Goal: Task Accomplishment & Management: Manage account settings

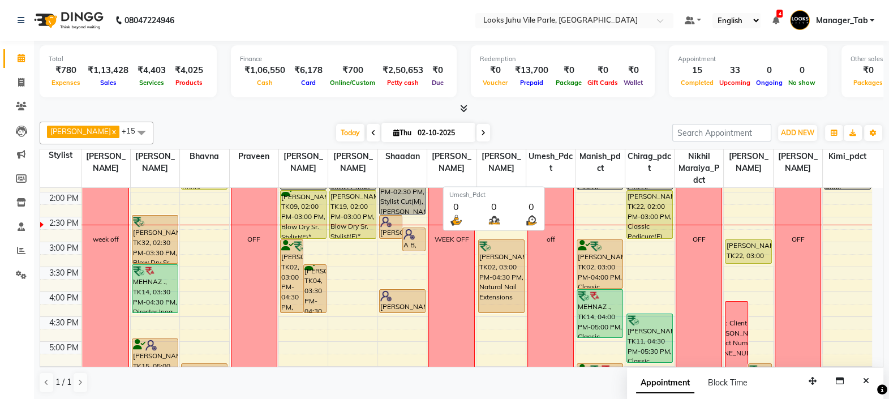
scroll to position [248, 0]
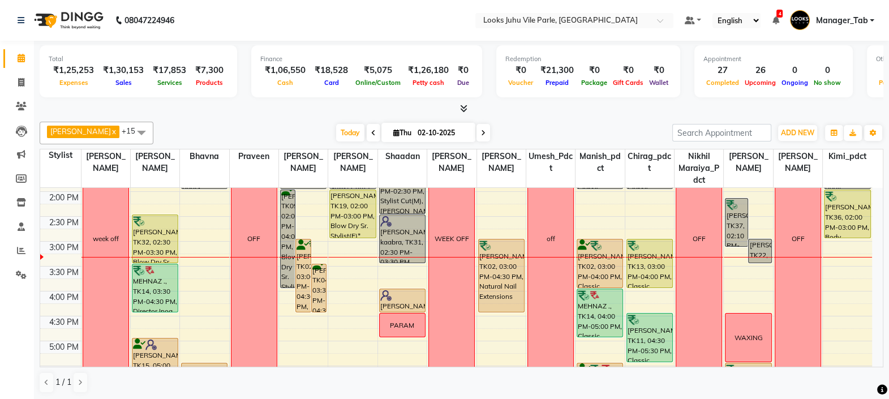
scroll to position [246, 0]
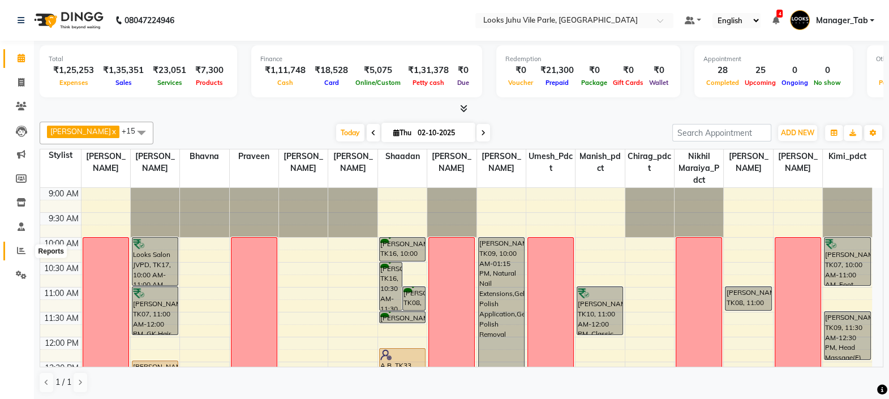
click at [18, 253] on icon at bounding box center [21, 250] width 8 height 8
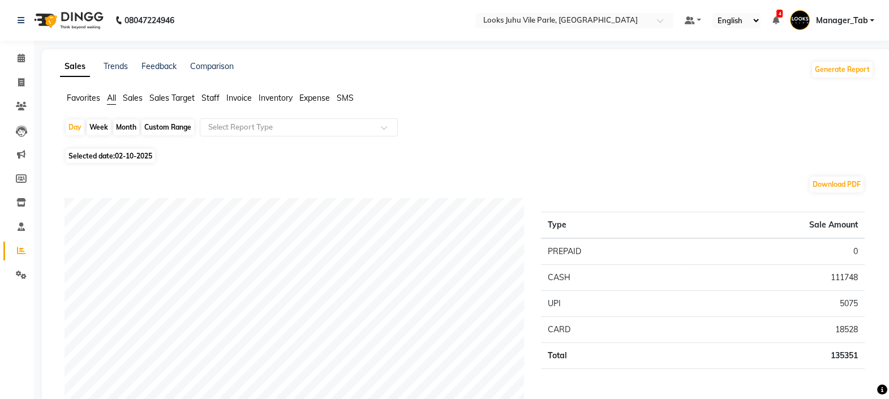
click at [216, 99] on span "Staff" at bounding box center [210, 98] width 18 height 10
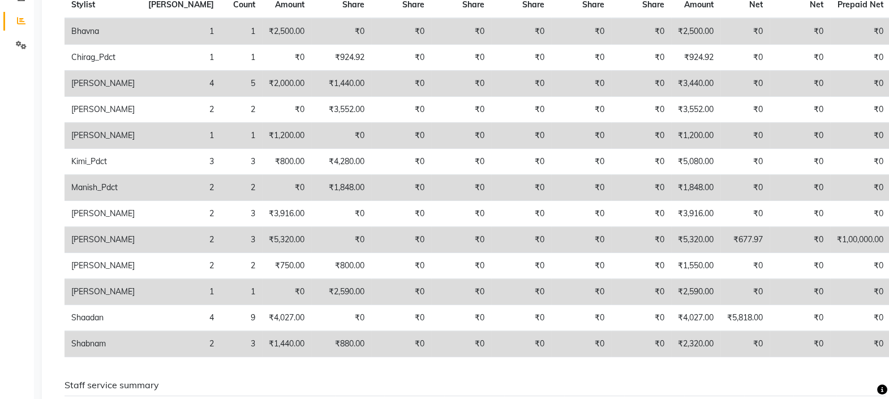
scroll to position [232, 0]
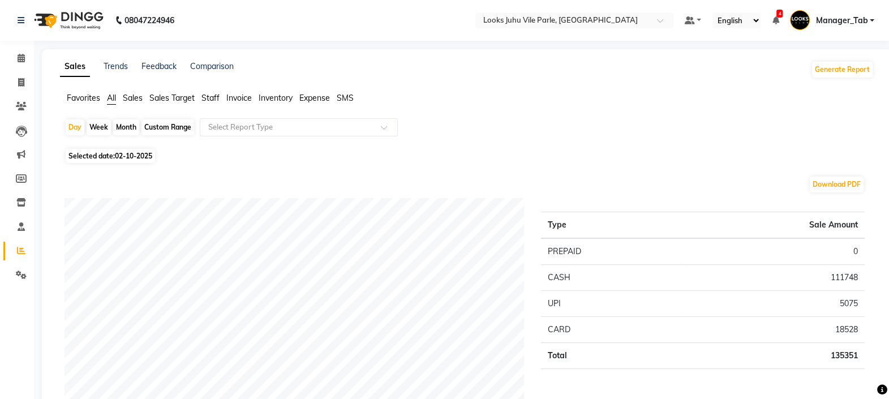
click at [212, 96] on span "Staff" at bounding box center [210, 98] width 18 height 10
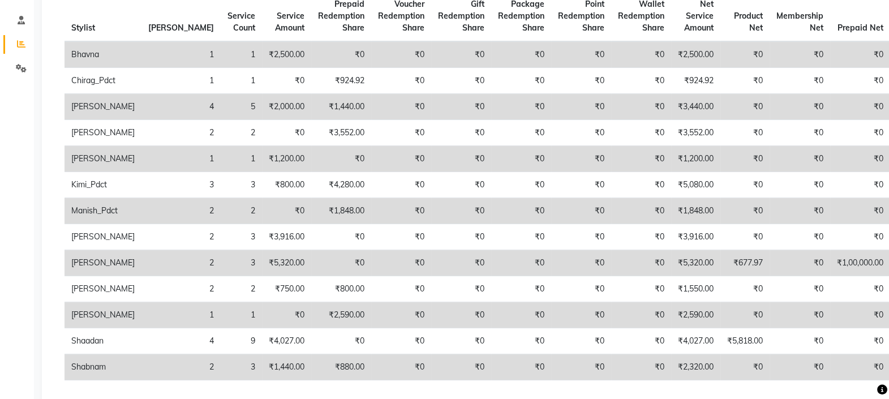
scroll to position [210, 0]
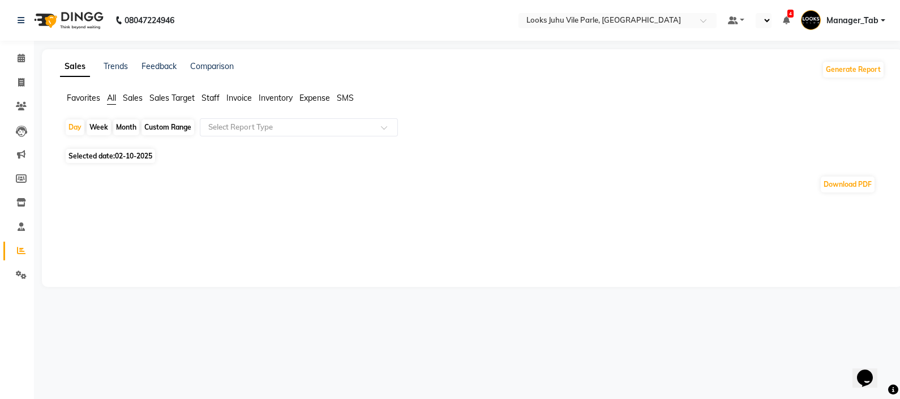
select select "en"
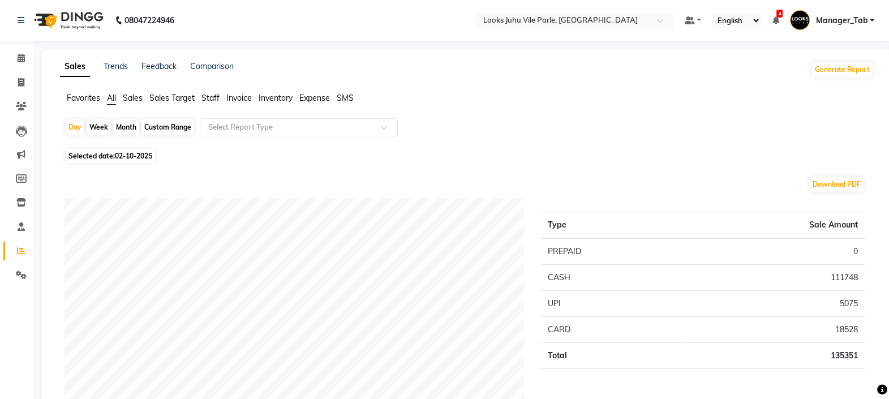
click at [205, 99] on span "Staff" at bounding box center [210, 98] width 18 height 10
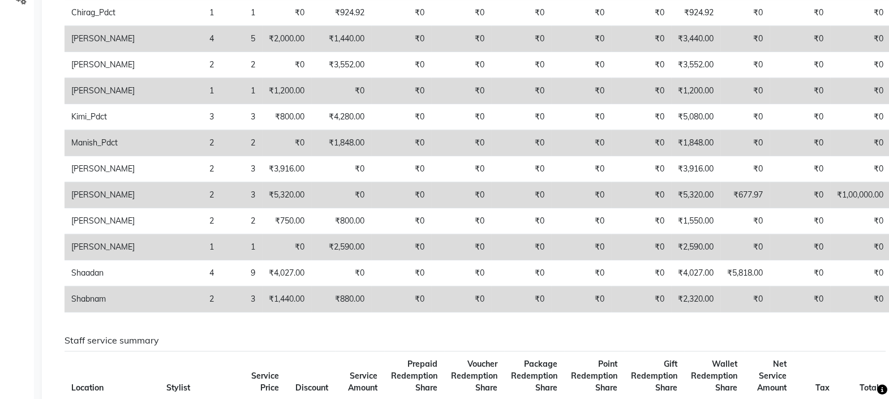
scroll to position [275, 0]
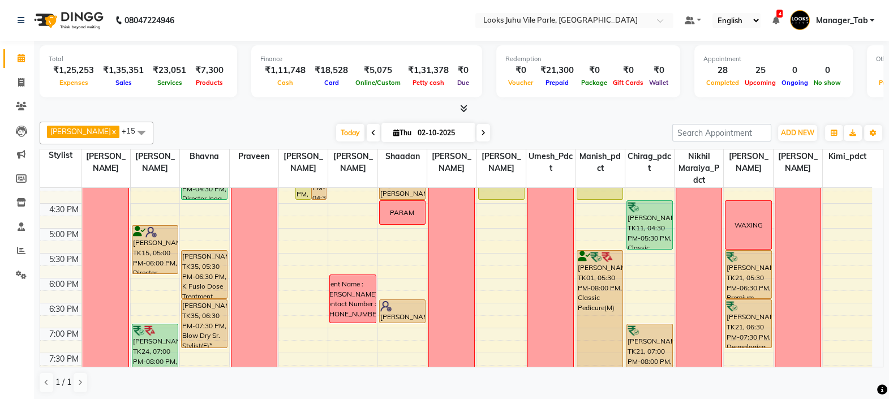
scroll to position [350, 0]
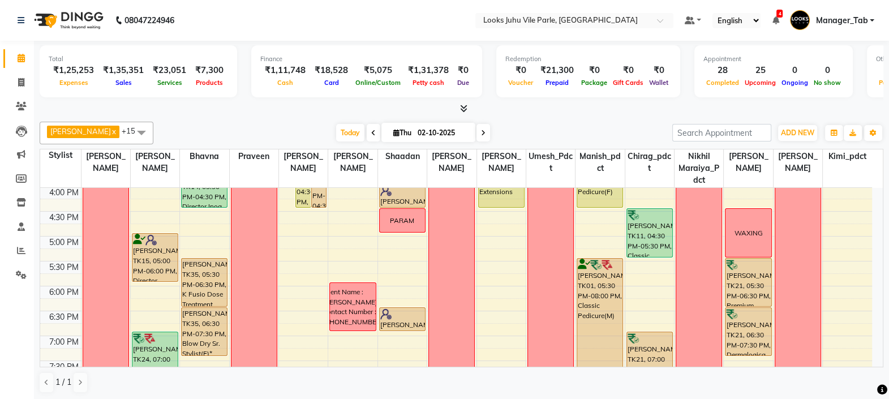
click at [647, 264] on td at bounding box center [476, 267] width 791 height 12
click at [644, 266] on td at bounding box center [476, 267] width 791 height 12
click at [642, 266] on td at bounding box center [476, 267] width 791 height 12
click at [642, 273] on td at bounding box center [476, 279] width 791 height 12
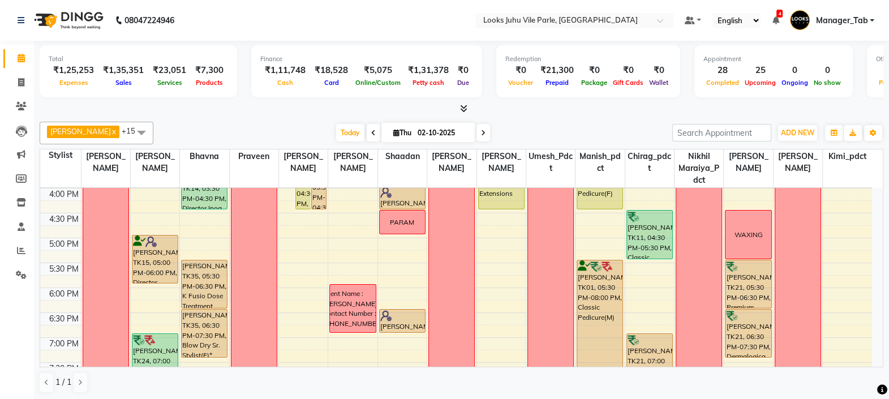
scroll to position [373, 0]
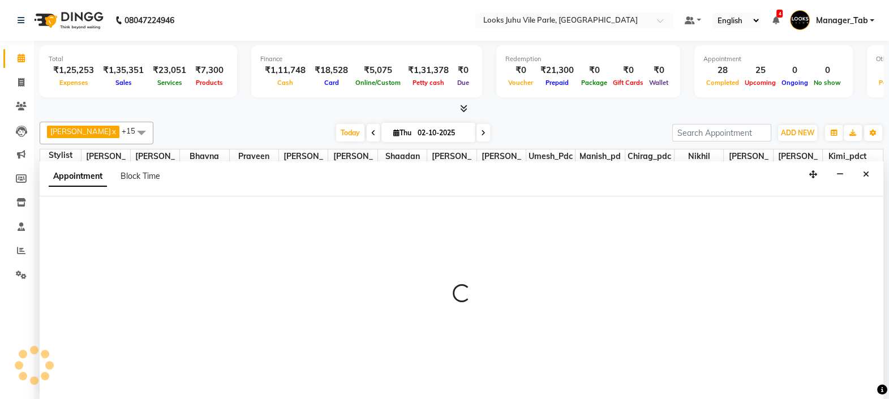
select select "70586"
select select "tentative"
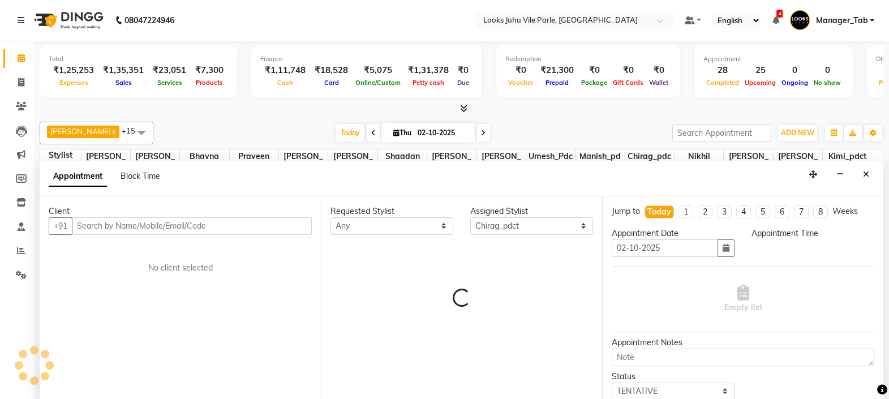
scroll to position [0, 0]
select select "1050"
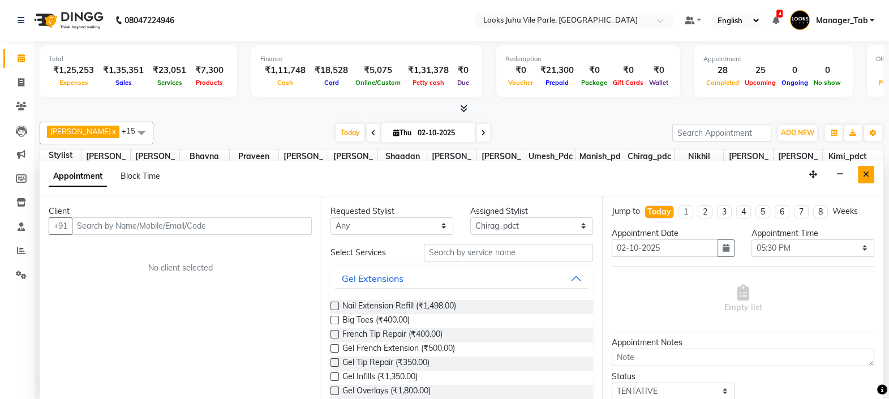
click at [866, 173] on icon "Close" at bounding box center [866, 174] width 6 height 8
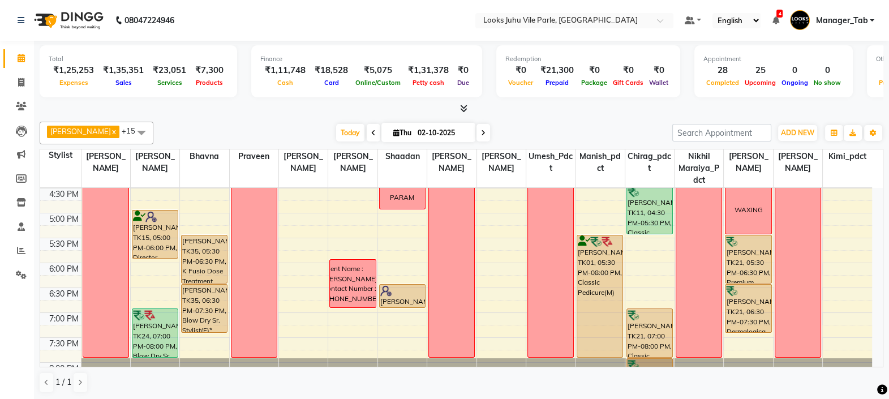
select select "70586"
select select "tentative"
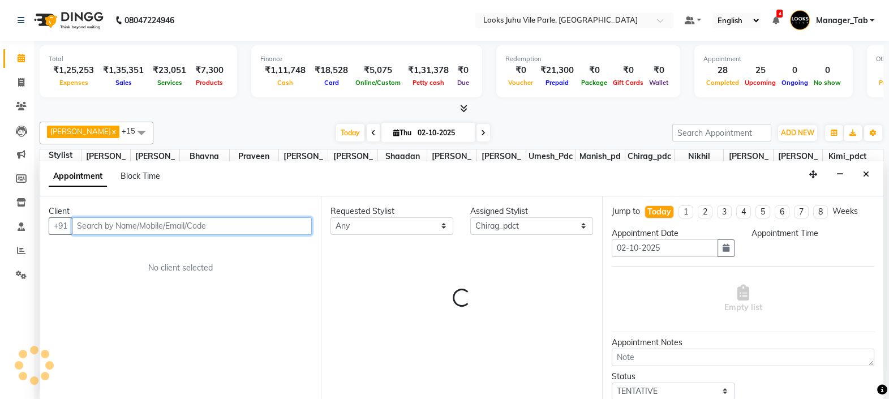
select select "1050"
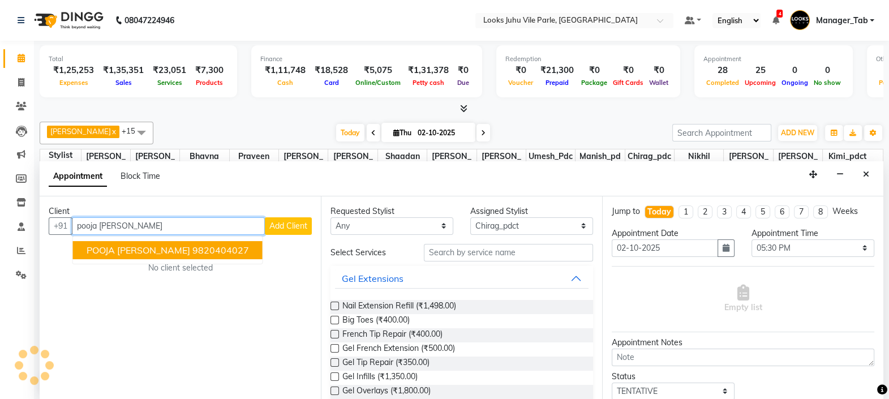
click at [192, 246] on ngb-highlight "9820404027" at bounding box center [220, 249] width 57 height 11
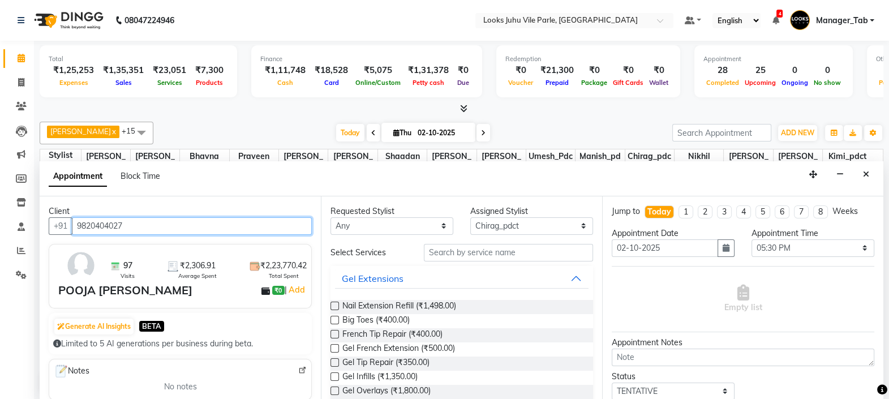
type input "9820404027"
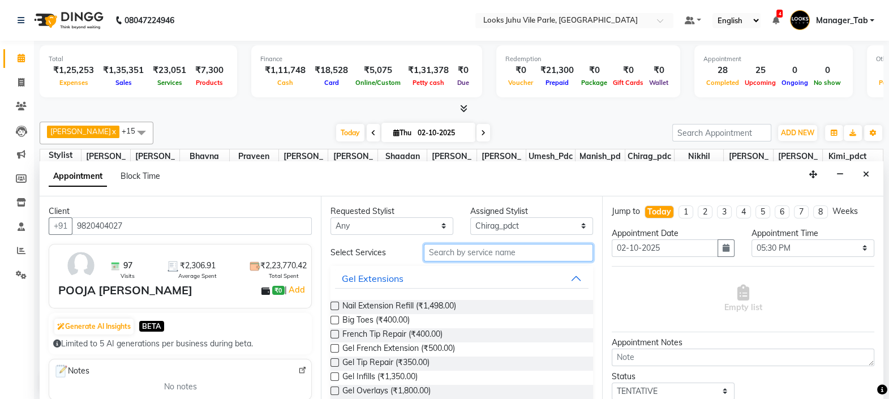
click at [494, 251] on input "text" at bounding box center [508, 253] width 169 height 18
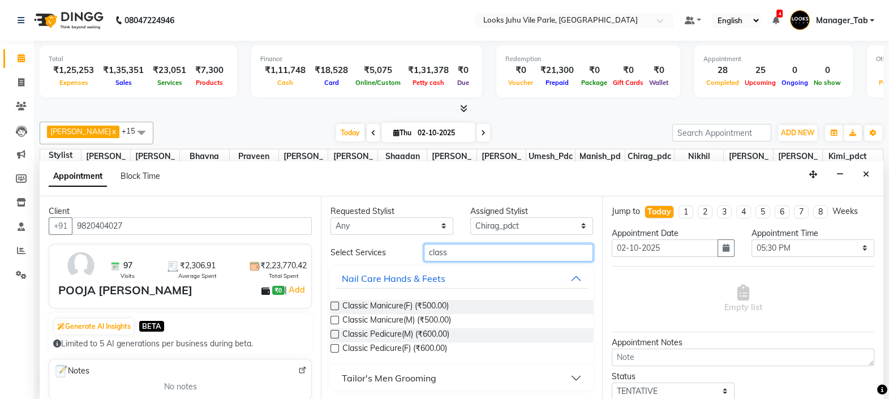
type input "class"
click at [335, 304] on label at bounding box center [334, 306] width 8 height 8
click at [335, 304] on input "checkbox" at bounding box center [333, 306] width 7 height 7
checkbox input "true"
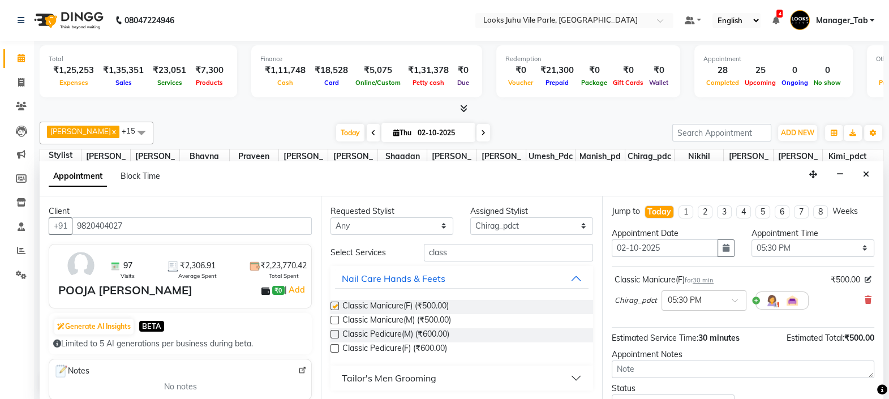
click at [334, 349] on label at bounding box center [334, 348] width 8 height 8
click at [334, 349] on input "checkbox" at bounding box center [333, 349] width 7 height 7
checkbox input "true"
checkbox input "false"
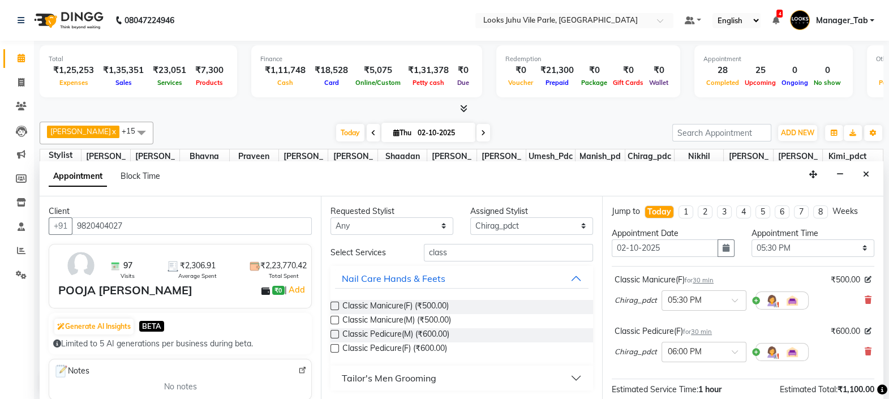
checkbox input "false"
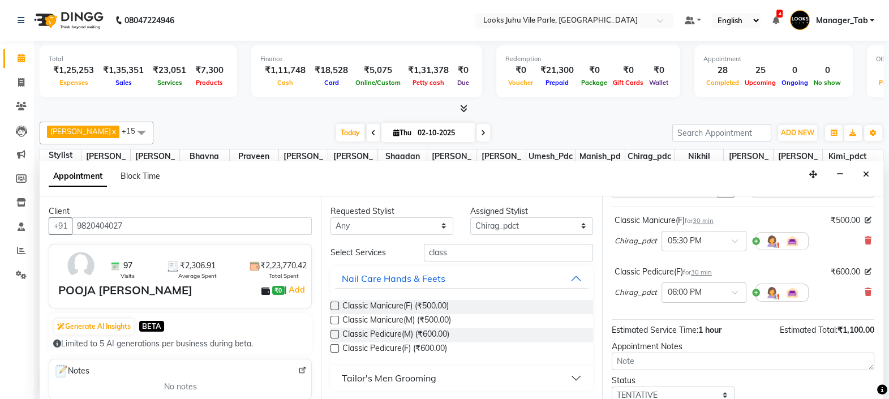
scroll to position [78, 0]
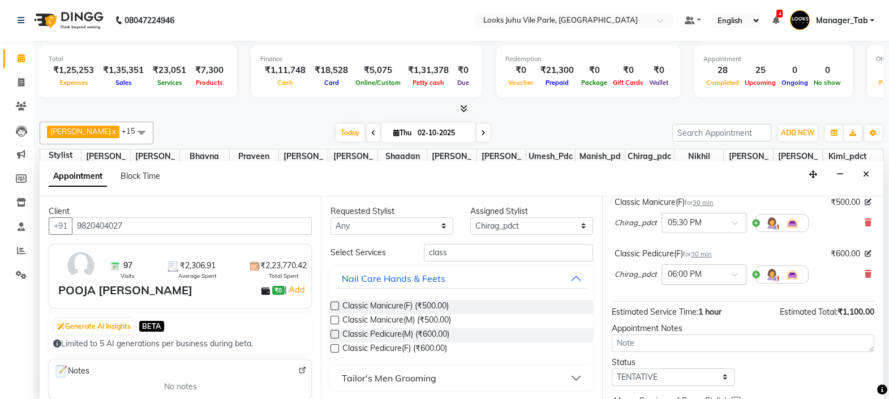
click at [733, 276] on span at bounding box center [739, 278] width 14 height 12
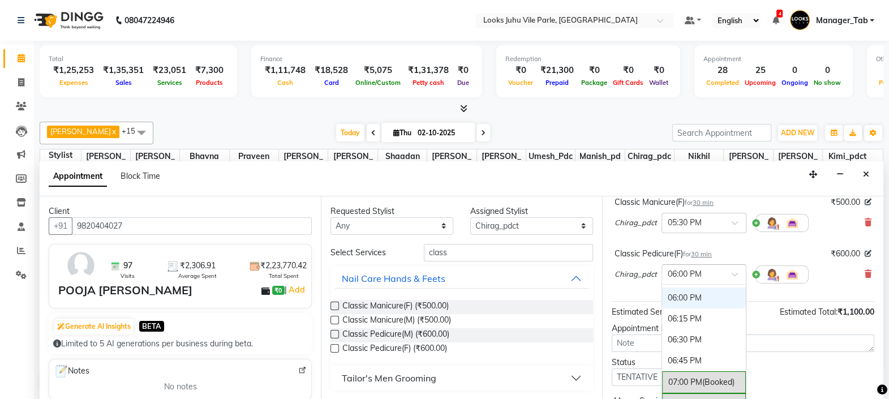
click at [707, 337] on div "06:30 PM" at bounding box center [704, 339] width 84 height 21
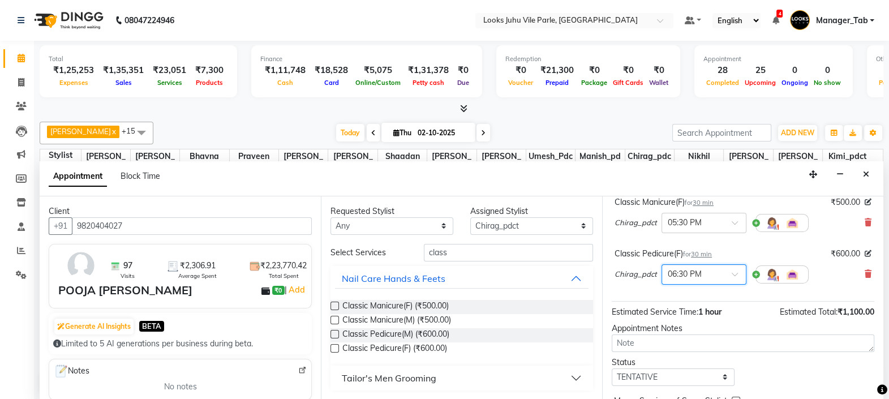
scroll to position [133, 0]
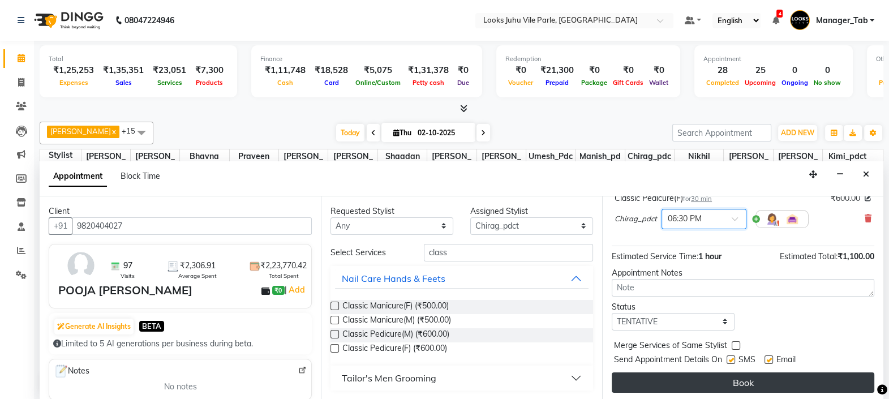
click at [761, 383] on button "Book" at bounding box center [743, 382] width 263 height 20
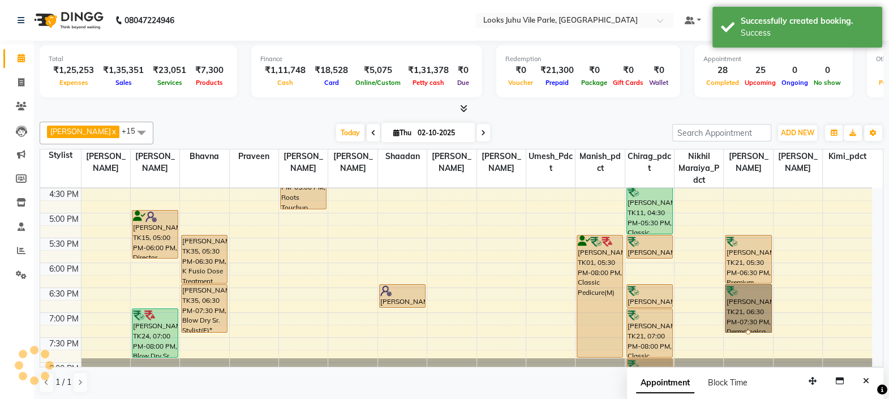
scroll to position [413, 0]
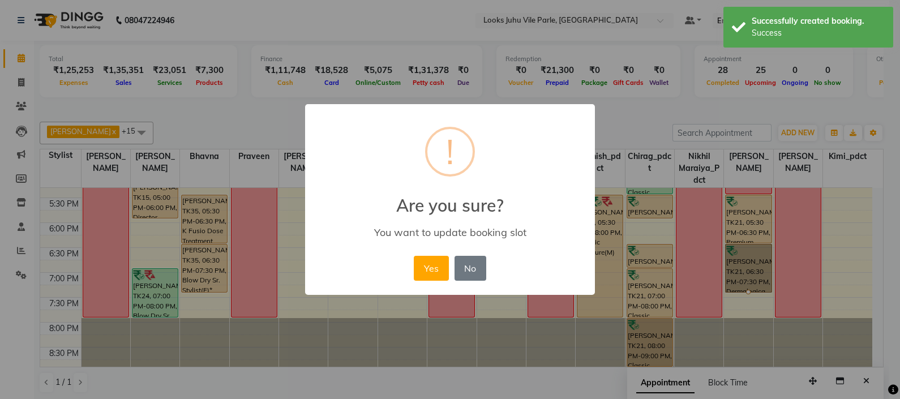
click at [497, 263] on div "× ! Are you sure? You want to update booking slot Yes No No" at bounding box center [450, 199] width 290 height 191
click at [472, 272] on button "No" at bounding box center [470, 268] width 32 height 25
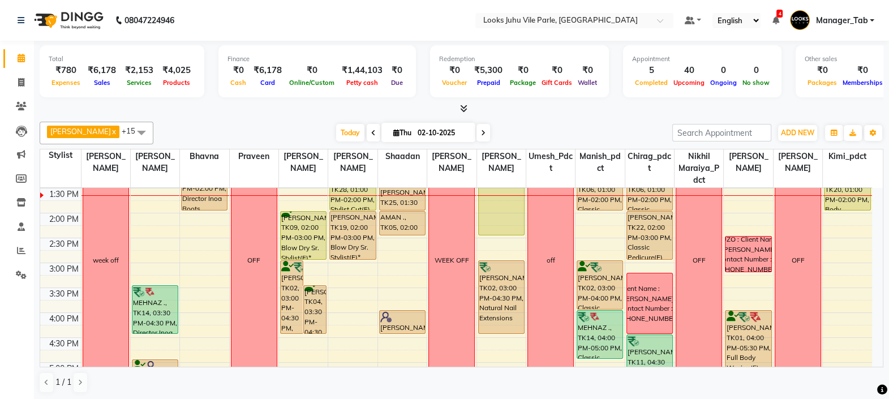
scroll to position [233, 0]
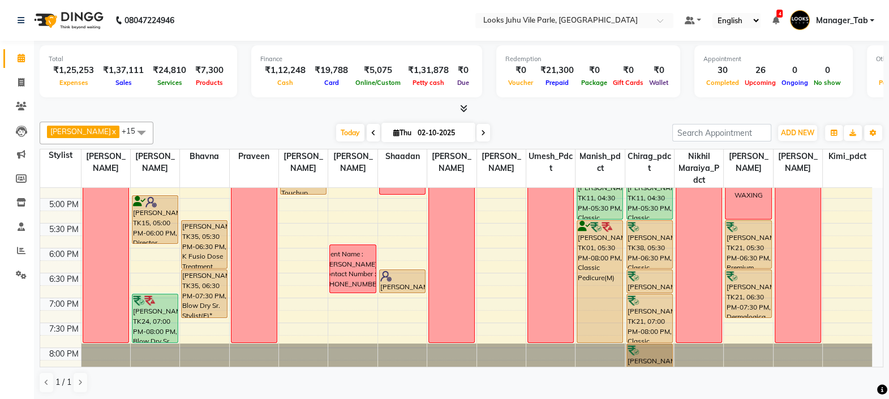
scroll to position [392, 0]
